Goal: Information Seeking & Learning: Learn about a topic

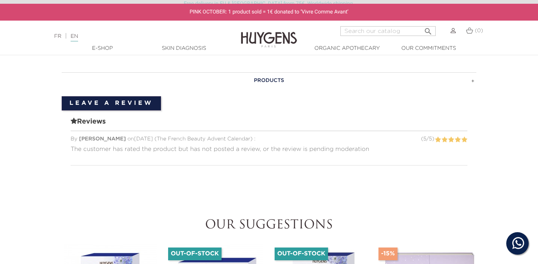
scroll to position [421, 0]
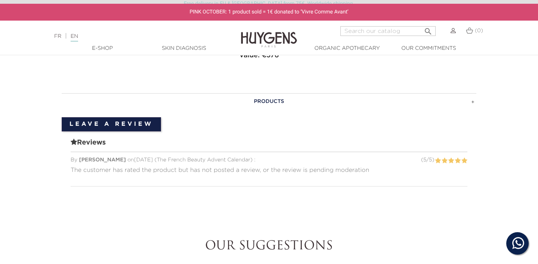
click at [275, 99] on h3 "PRODUCTS" at bounding box center [269, 101] width 415 height 16
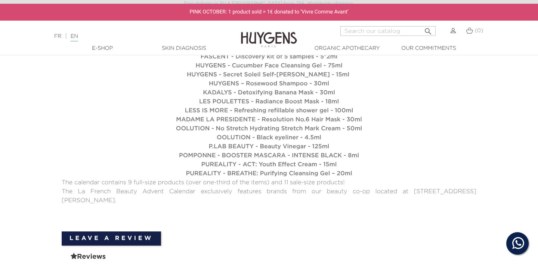
scroll to position [584, 0]
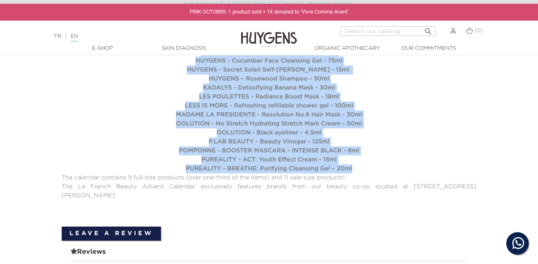
drag, startPoint x: 151, startPoint y: 62, endPoint x: 356, endPoint y: 168, distance: 231.0
click at [356, 168] on ul "ABSOLUTION - PAX soothing and purifying face oil - Certified organic - 8.5ml AL…" at bounding box center [269, 65] width 415 height 215
copy ul "ABSOLUTION - PAX soothing and purifying face oil - Certified organic - 8.5ml AL…"
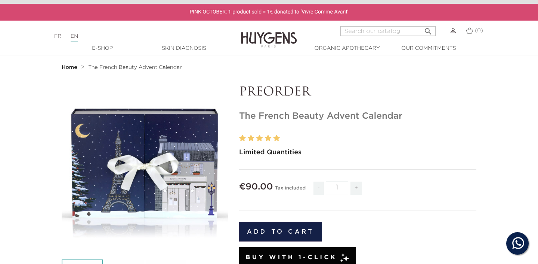
scroll to position [0, 0]
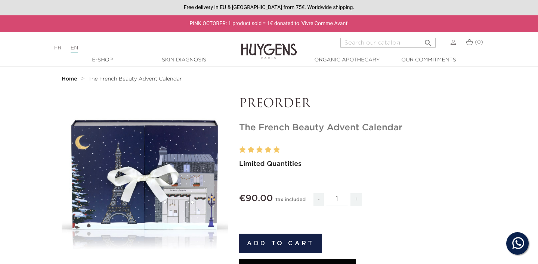
click at [169, 175] on div "" at bounding box center [145, 180] width 166 height 166
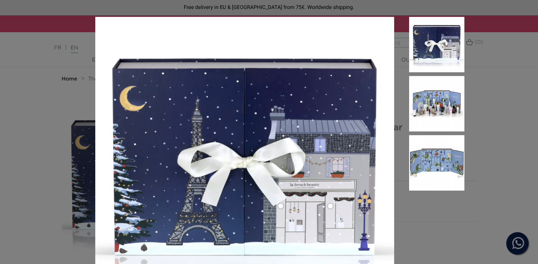
click at [420, 109] on img at bounding box center [436, 103] width 55 height 55
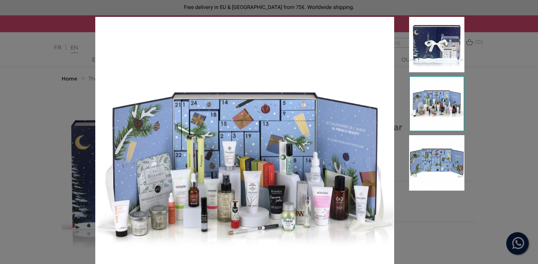
click at [425, 173] on img at bounding box center [436, 162] width 55 height 55
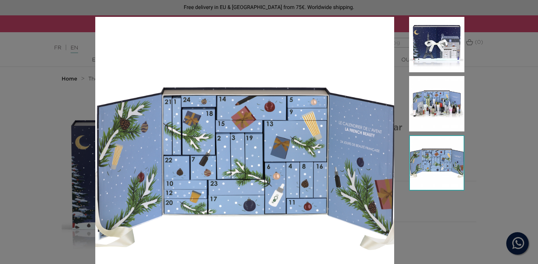
click at [437, 46] on img at bounding box center [436, 44] width 55 height 55
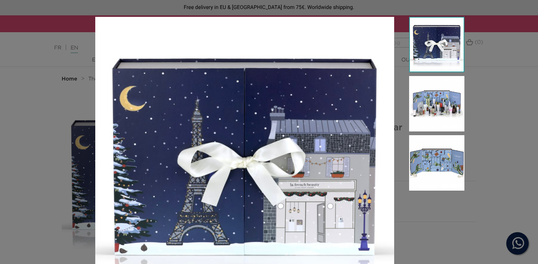
click at [442, 101] on img at bounding box center [436, 103] width 55 height 55
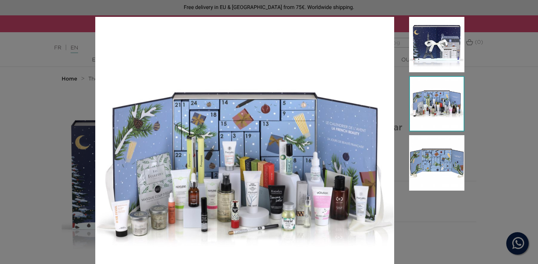
click at [440, 174] on img at bounding box center [436, 162] width 55 height 55
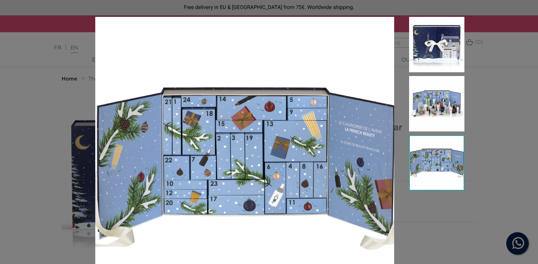
click at [492, 172] on div "Limited Quantities" at bounding box center [269, 132] width 538 height 264
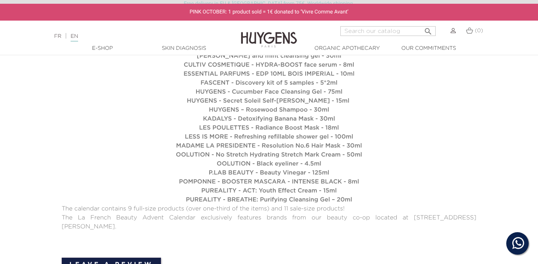
scroll to position [566, 0]
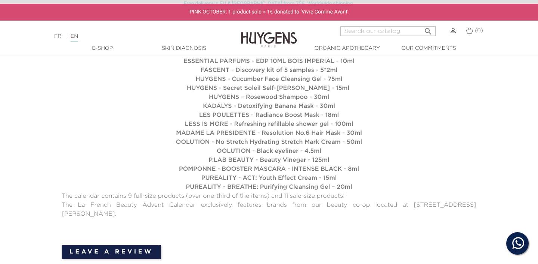
click at [56, 37] on link "FR" at bounding box center [57, 36] width 7 height 5
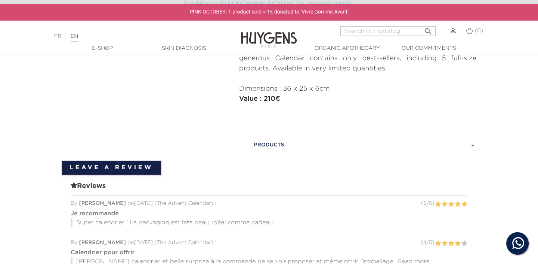
scroll to position [384, 0]
click at [274, 144] on h3 "PRODUCTS" at bounding box center [269, 145] width 415 height 16
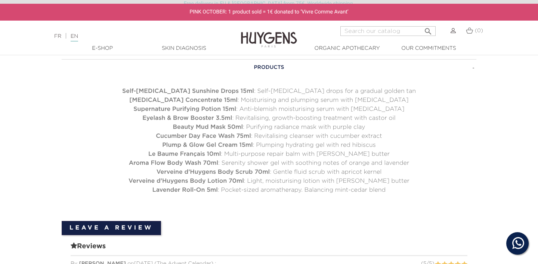
scroll to position [456, 0]
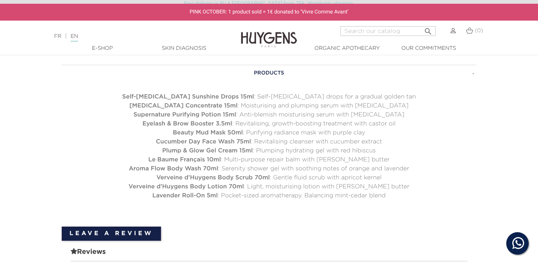
drag, startPoint x: 168, startPoint y: 102, endPoint x: 388, endPoint y: 194, distance: 238.0
click at [388, 194] on div "PRODUCTS Self-Tanning Sunshine Drops 15ml : Self-tanning drops for a gradual go…" at bounding box center [269, 132] width 415 height 135
copy ul "Self-Tanning Sunshine Drops 15ml : Self-tanning drops for a gradual golden tan …"
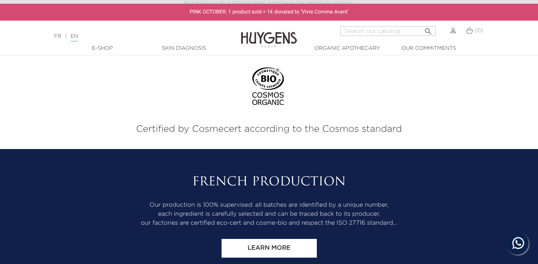
scroll to position [1074, 0]
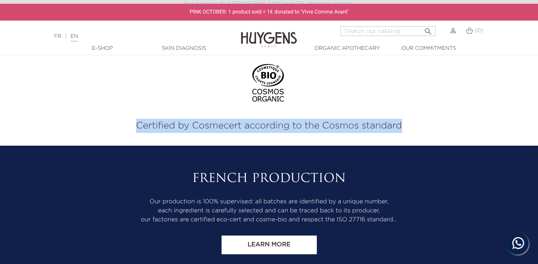
drag, startPoint x: 137, startPoint y: 126, endPoint x: 416, endPoint y: 126, distance: 278.9
click at [416, 126] on p "Certified by Cosmecert according to the Cosmos standard" at bounding box center [269, 126] width 527 height 14
copy p "Certified by Cosmecert according to the Cosmos standard"
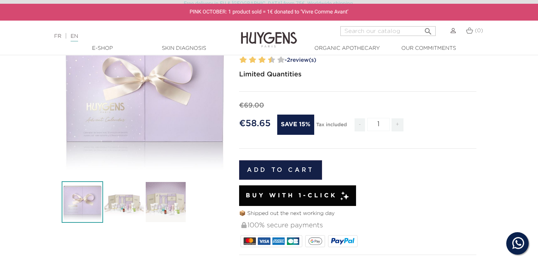
scroll to position [77, 0]
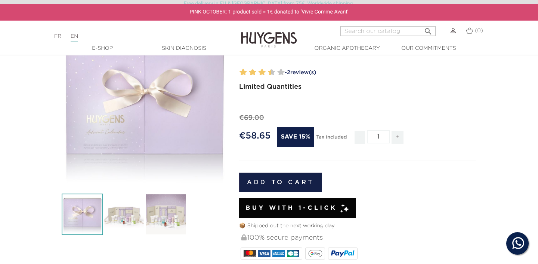
click at [163, 106] on icon "" at bounding box center [144, 102] width 37 height 37
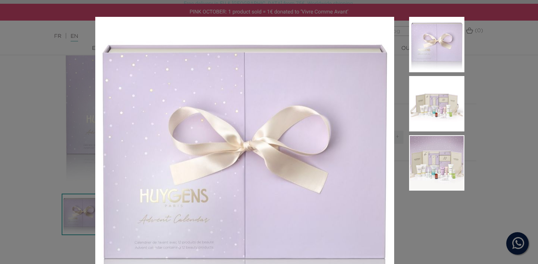
click at [511, 99] on div "Limited Quantities" at bounding box center [269, 132] width 538 height 264
click at [492, 89] on div "Limited Quantities" at bounding box center [269, 132] width 538 height 264
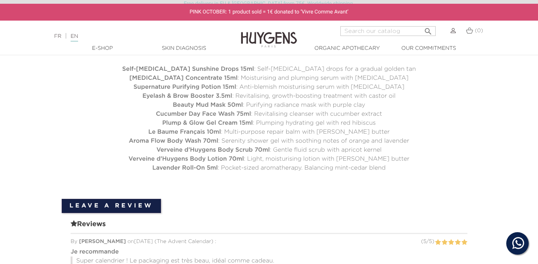
scroll to position [495, 0]
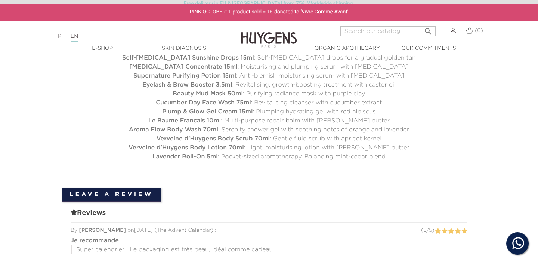
click at [55, 37] on link "FR" at bounding box center [57, 36] width 7 height 5
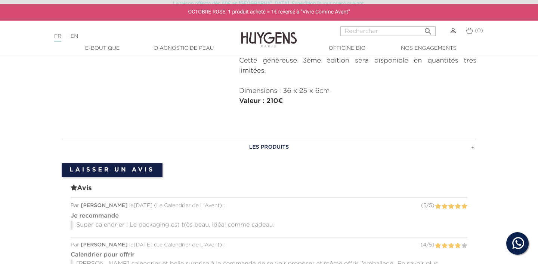
scroll to position [326, 0]
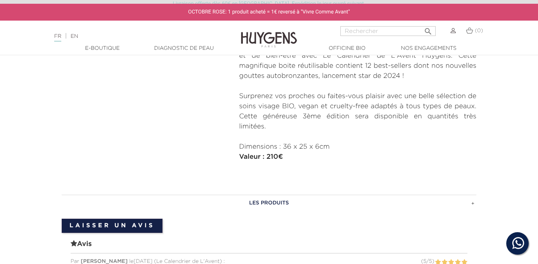
click at [277, 199] on h3 "LES PRODUITS" at bounding box center [269, 202] width 415 height 16
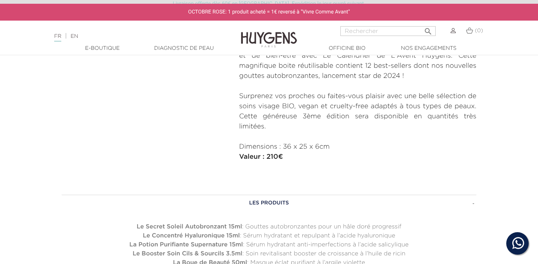
scroll to position [463, 0]
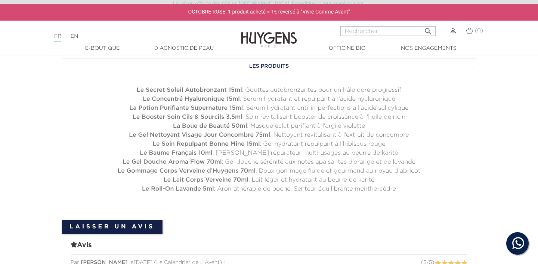
drag, startPoint x: 119, startPoint y: 90, endPoint x: 411, endPoint y: 191, distance: 309.9
click at [411, 191] on ul "Le Secret Soleil Autobronzant 15ml : Gouttes autobronzantes pour un hâle doré p…" at bounding box center [269, 140] width 415 height 108
copy ul "Le Secret Soleil Autobronzant 15ml : Gouttes autobronzantes pour un hâle doré p…"
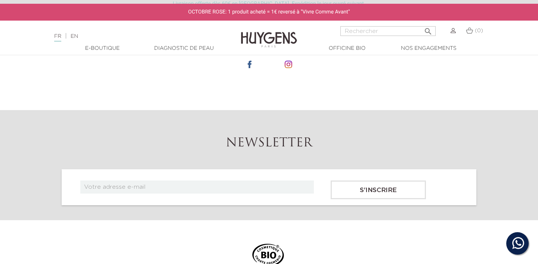
scroll to position [898, 0]
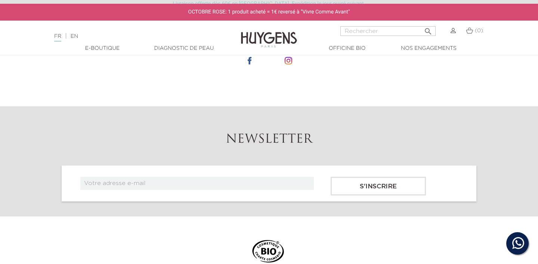
click at [78, 36] on link "EN" at bounding box center [74, 36] width 7 height 5
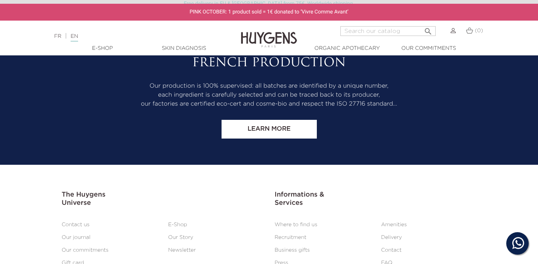
scroll to position [1045, 0]
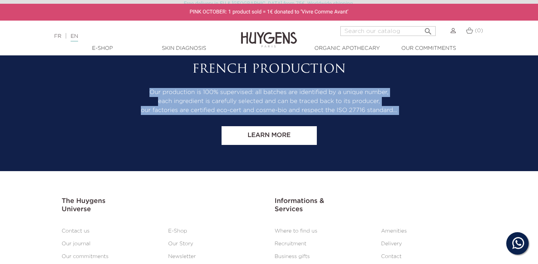
drag, startPoint x: 150, startPoint y: 91, endPoint x: 402, endPoint y: 116, distance: 253.3
click at [402, 116] on div "French production Our production is 100% supervised: all batches are identified…" at bounding box center [269, 103] width 426 height 82
copy div "Our production is 100% supervised: all batches are identified by a unique numbe…"
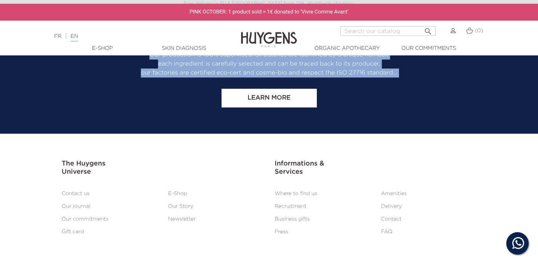
scroll to position [1071, 0]
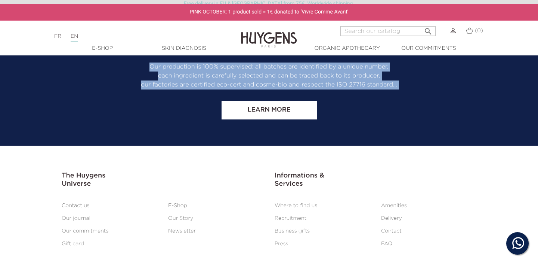
click at [56, 36] on link "FR" at bounding box center [57, 36] width 7 height 5
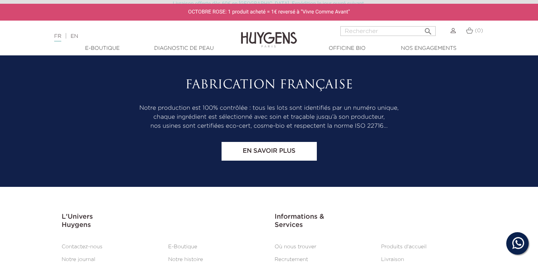
scroll to position [1023, 0]
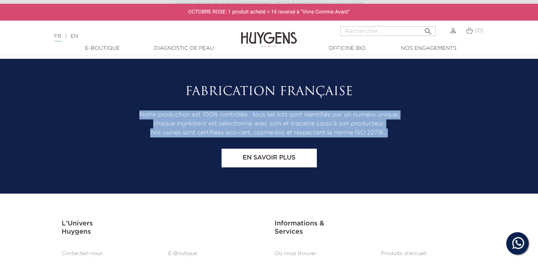
drag, startPoint x: 141, startPoint y: 114, endPoint x: 389, endPoint y: 133, distance: 249.0
click at [389, 133] on div "Fabrication Française Notre production est 100% contrôlée : tous les lots sont …" at bounding box center [269, 126] width 426 height 82
copy div "Notre production est 100% contrôlée : tous les lots sont identifiés par un numé…"
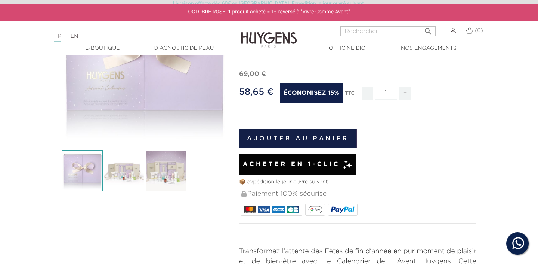
scroll to position [0, 0]
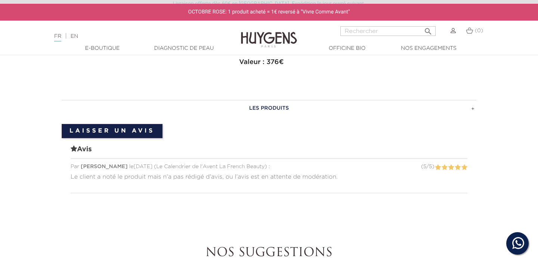
scroll to position [415, 0]
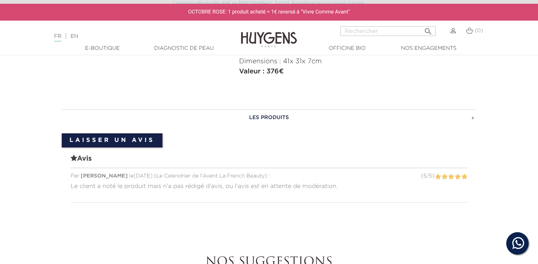
click at [271, 114] on h3 "LES PRODUITS" at bounding box center [269, 117] width 415 height 16
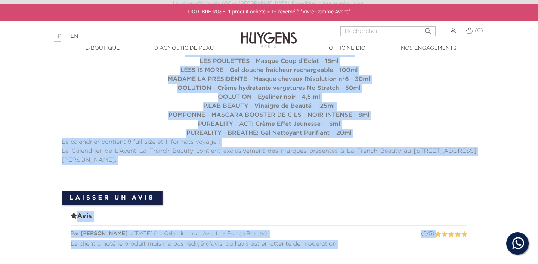
scroll to position [640, 0]
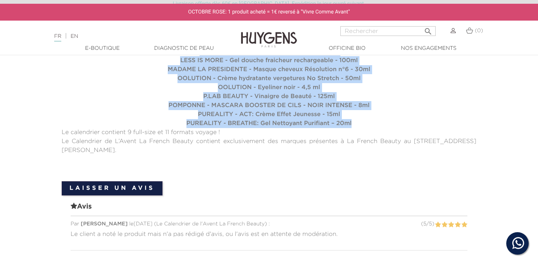
drag, startPoint x: 155, startPoint y: 92, endPoint x: 354, endPoint y: 125, distance: 202.4
click at [354, 125] on ul "ABSOLUTION - Huile visage PAX apaisante et purifiante - Certifiée bio -8,5ml AL…" at bounding box center [269, 20] width 415 height 215
copy ul "LOREMIPSUM - Dolor sitame CON adipiscin el seddoeiusm - Temporinc utl -8,0et DO…"
